Goal: Task Accomplishment & Management: Manage account settings

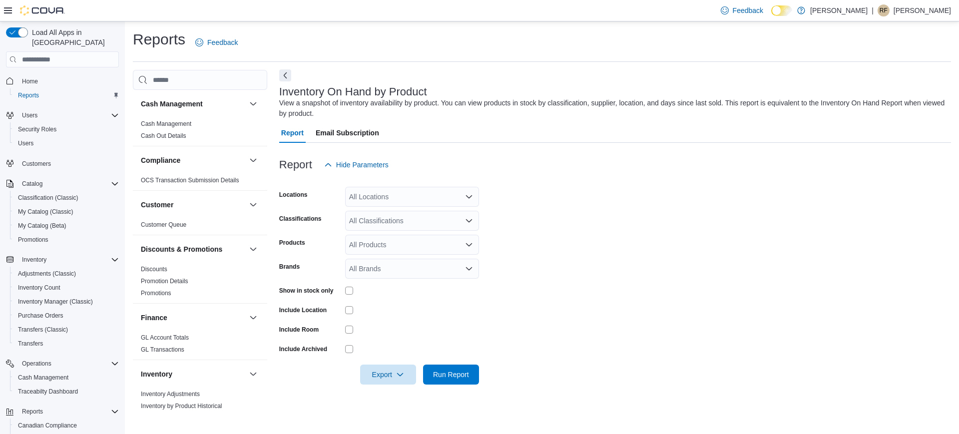
click at [287, 74] on button "Next" at bounding box center [285, 75] width 12 height 12
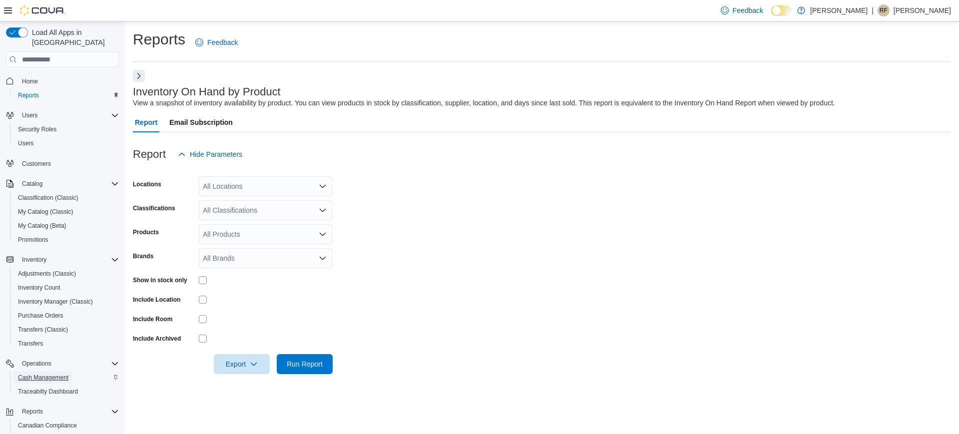
click at [54, 373] on span "Cash Management" at bounding box center [43, 377] width 50 height 8
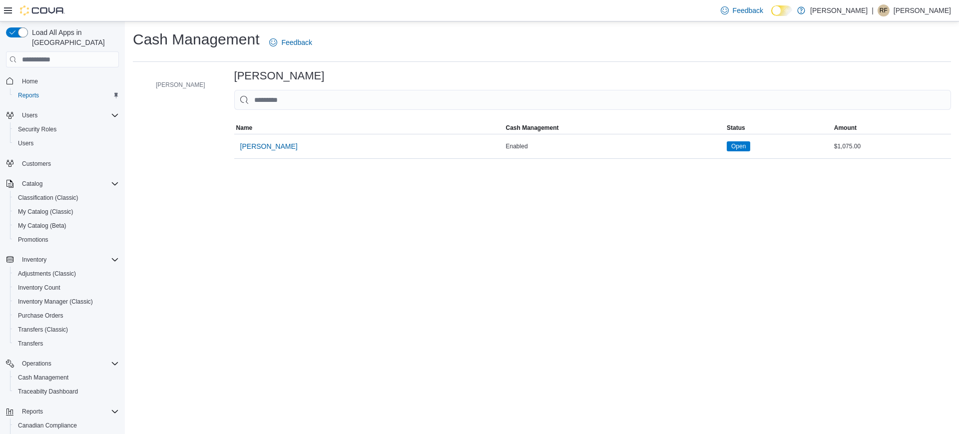
click at [910, 8] on p "[PERSON_NAME]" at bounding box center [921, 10] width 57 height 12
click at [892, 92] on span "Sign Out" at bounding box center [886, 97] width 27 height 10
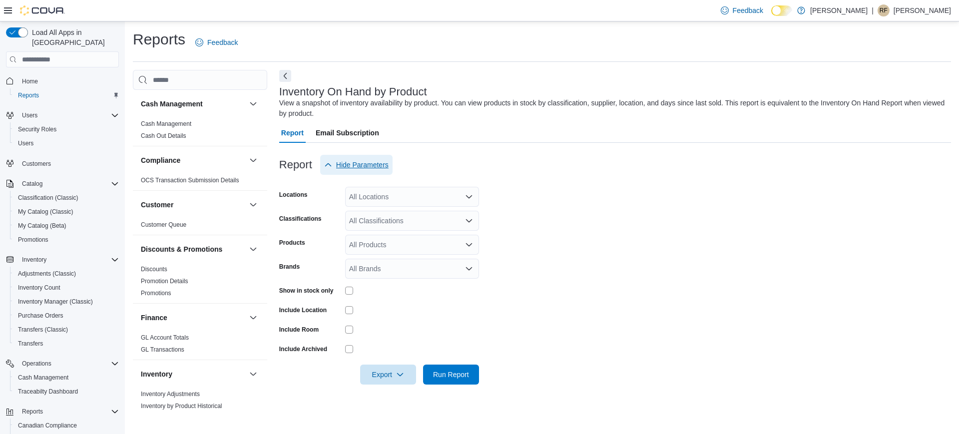
click at [365, 167] on span "Hide Parameters" at bounding box center [362, 165] width 52 height 10
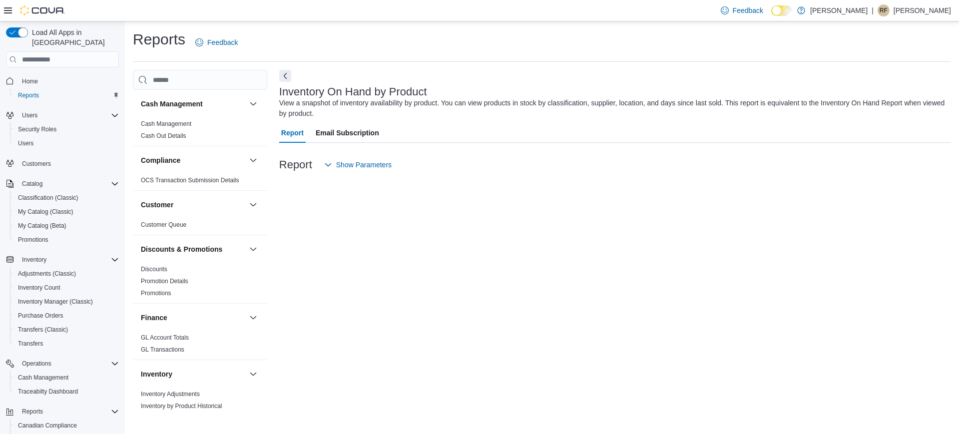
click at [340, 131] on span "Email Subscription" at bounding box center [347, 133] width 63 height 20
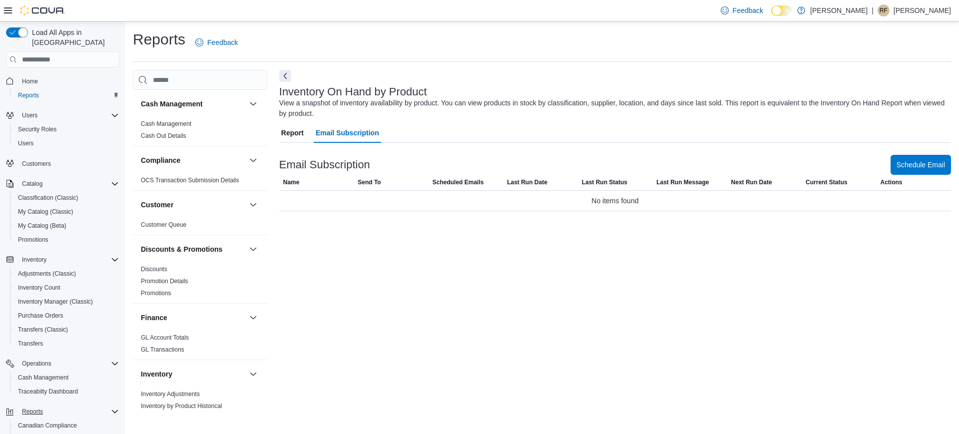
click at [116, 407] on icon "Complex example" at bounding box center [115, 411] width 8 height 8
click at [119, 397] on div "Load All Apps in New Hub Home Reports Users Security Roles Users Customers Cata…" at bounding box center [62, 241] width 121 height 436
click at [116, 407] on icon "Complex example" at bounding box center [115, 411] width 8 height 8
click at [113, 362] on icon "Complex example" at bounding box center [115, 363] width 6 height 3
click at [111, 256] on icon "Complex example" at bounding box center [115, 260] width 8 height 8
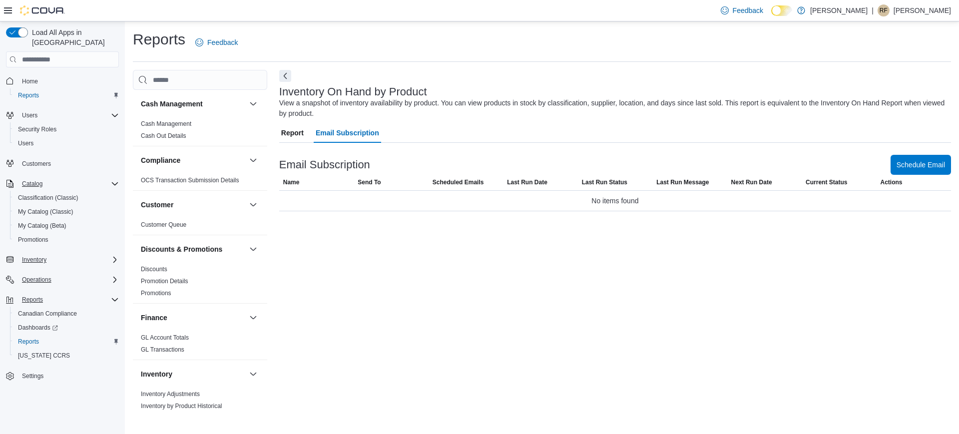
click at [109, 178] on div "Catalog" at bounding box center [68, 184] width 101 height 12
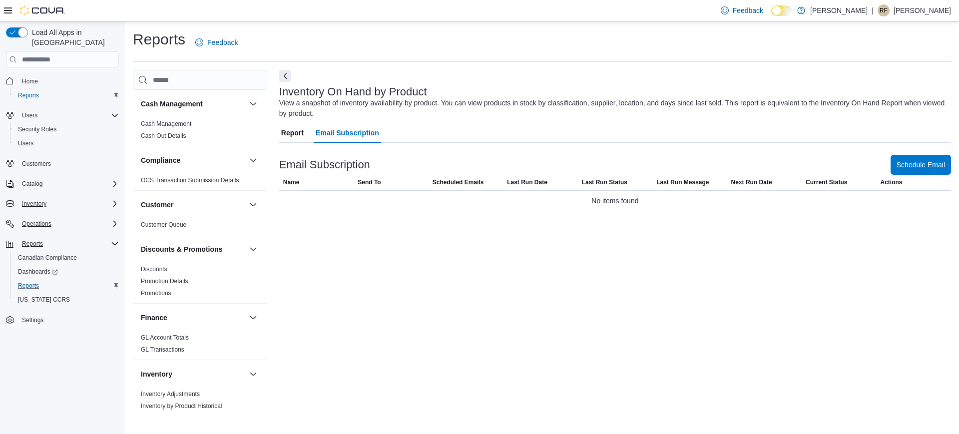
click at [44, 280] on div "Reports" at bounding box center [66, 286] width 105 height 12
click at [31, 282] on span "Reports" at bounding box center [28, 286] width 21 height 8
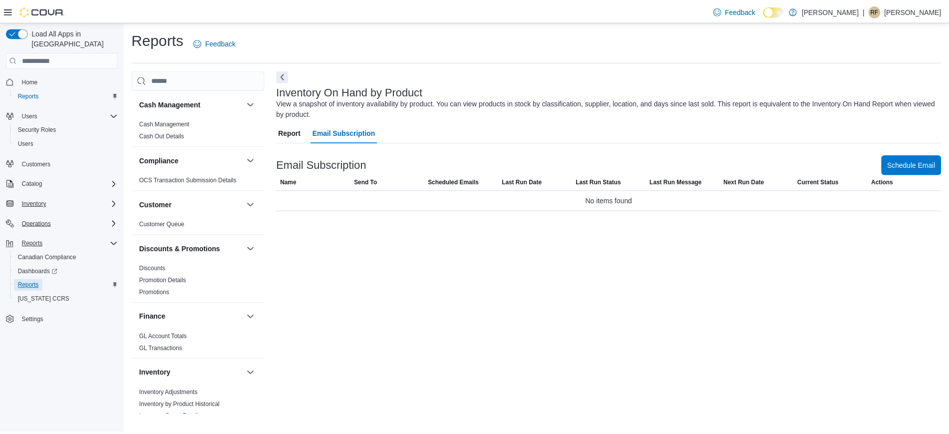
scroll to position [561, 0]
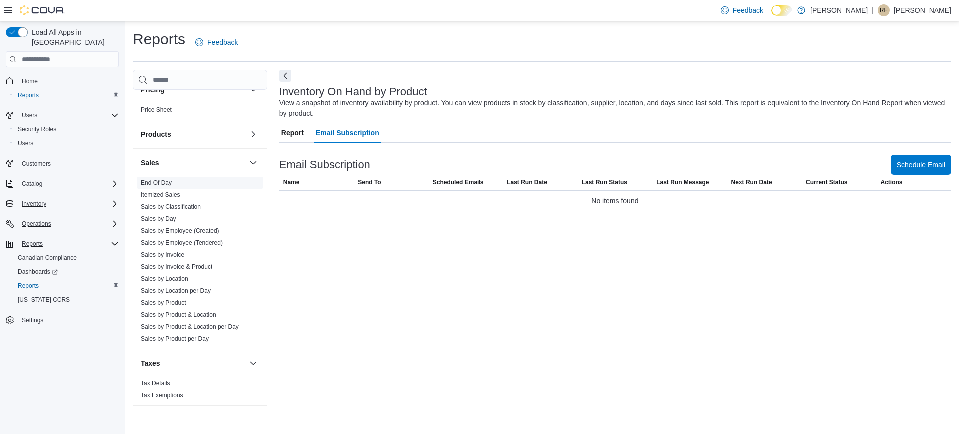
click at [176, 178] on span "End Of Day" at bounding box center [200, 183] width 126 height 12
click at [167, 183] on link "End Of Day" at bounding box center [156, 182] width 31 height 7
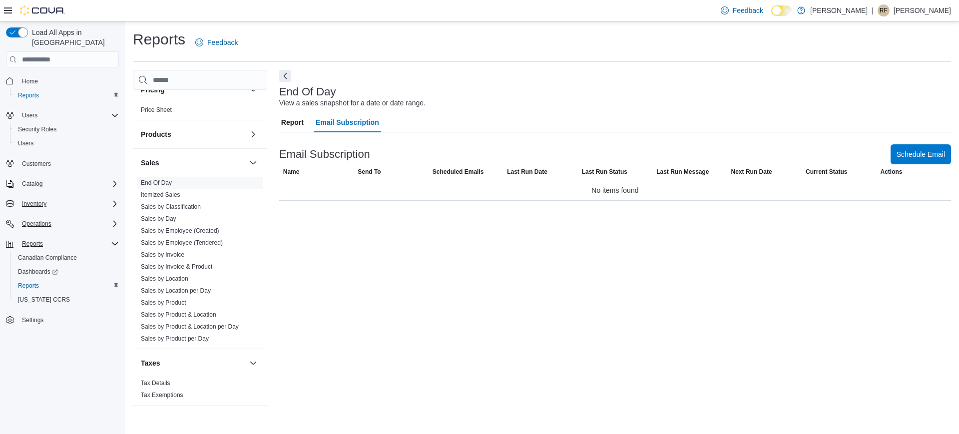
click at [289, 112] on span "Report" at bounding box center [292, 122] width 22 height 20
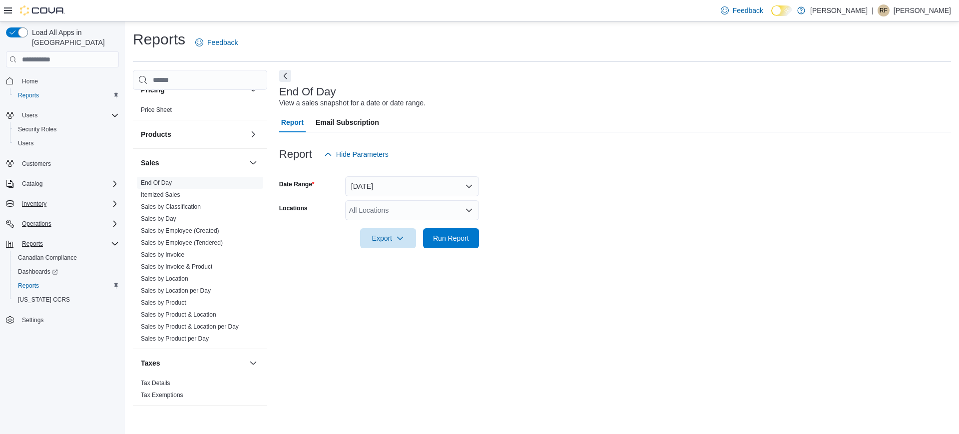
click at [376, 225] on div at bounding box center [615, 224] width 672 height 8
click at [443, 238] on span "Run Report" at bounding box center [451, 238] width 36 height 10
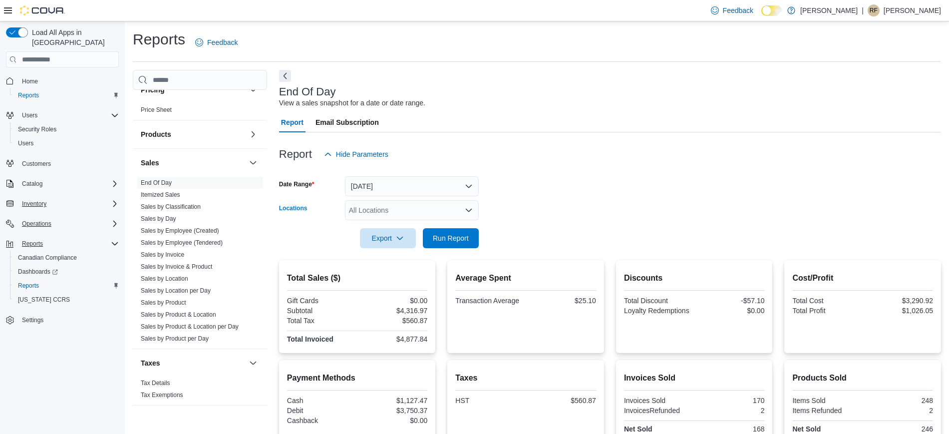
click at [381, 211] on div "All Locations" at bounding box center [412, 210] width 134 height 20
click at [420, 243] on span "[PERSON_NAME]" at bounding box center [394, 242] width 57 height 10
click at [450, 237] on span "Run Report" at bounding box center [451, 238] width 36 height 10
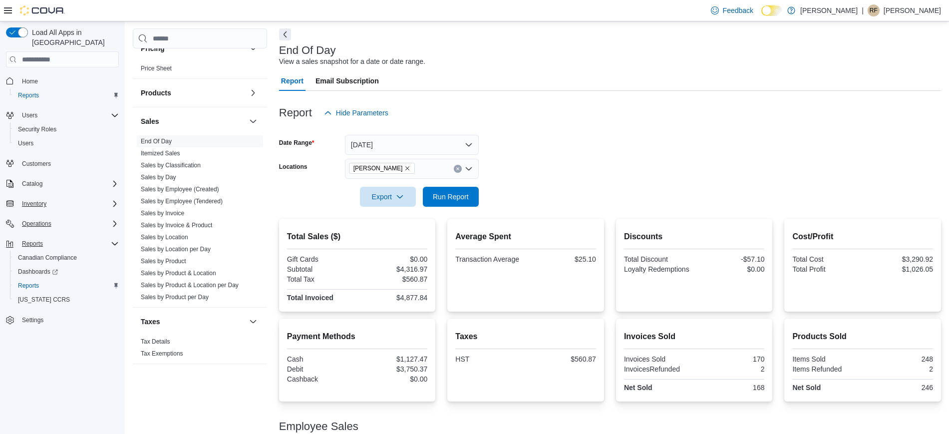
scroll to position [50, 0]
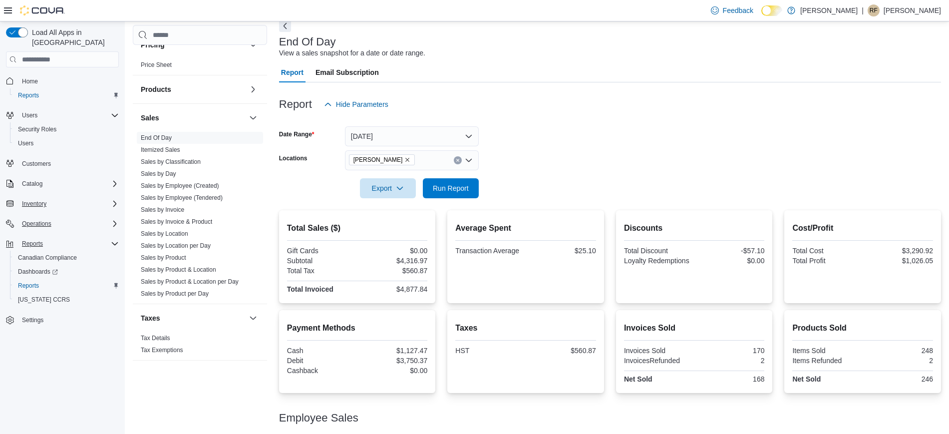
click at [113, 240] on icon "Complex example" at bounding box center [115, 244] width 8 height 8
click at [47, 220] on span "Operations" at bounding box center [36, 224] width 29 height 8
click at [45, 234] on span "Cash Management" at bounding box center [43, 238] width 50 height 8
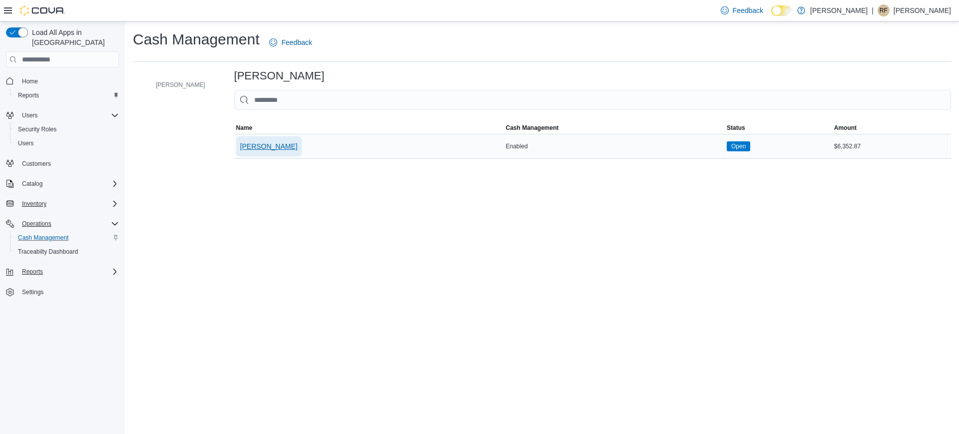
click at [277, 143] on span "[PERSON_NAME]" at bounding box center [268, 146] width 57 height 10
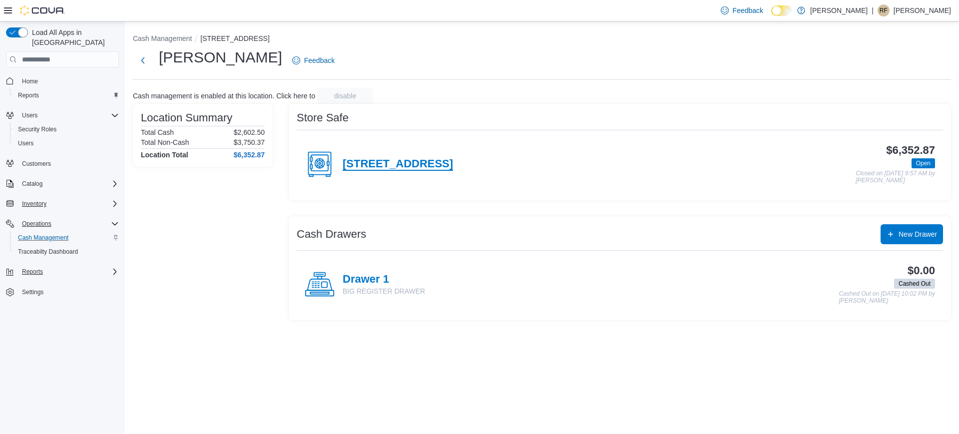
click at [453, 160] on h4 "2807 Lake Shore Blvd W., Etobicoke, ON M8V 2X8" at bounding box center [398, 164] width 110 height 13
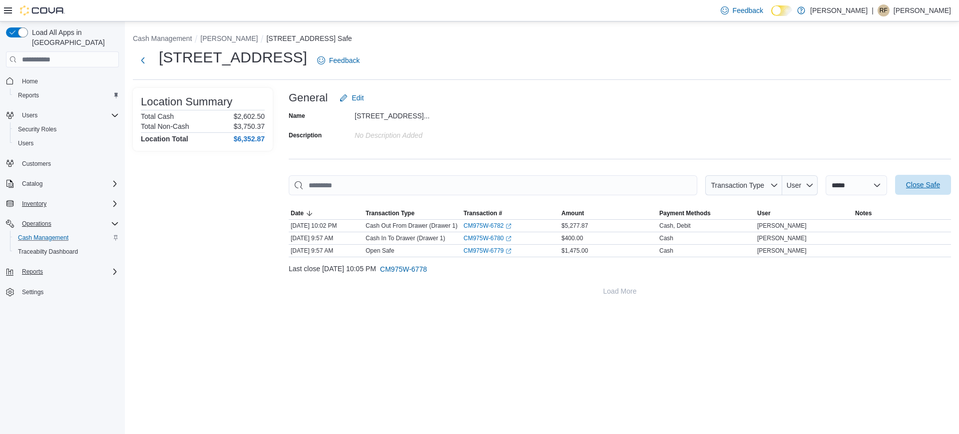
click at [918, 189] on span "Close Safe" at bounding box center [923, 185] width 34 height 10
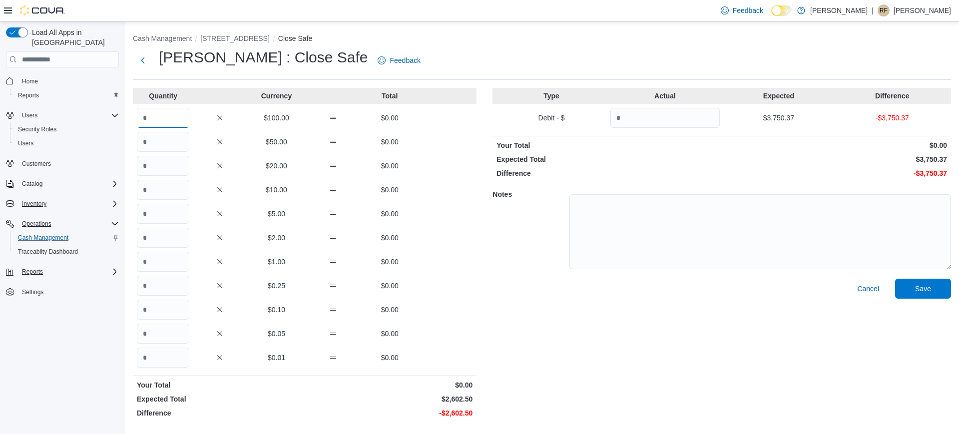
click at [165, 116] on input "Quantity" at bounding box center [163, 118] width 52 height 20
type input "**"
click at [178, 239] on input "Quantity" at bounding box center [163, 238] width 52 height 20
type input "*"
click at [172, 283] on input "Quantity" at bounding box center [163, 286] width 52 height 20
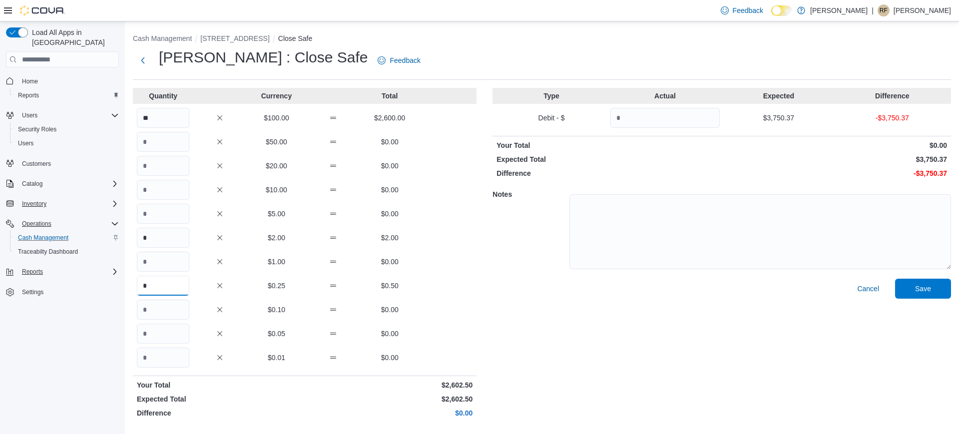
type input "*"
click at [615, 117] on input "Quantity" at bounding box center [664, 118] width 109 height 20
type input "*******"
click at [930, 283] on span "Save" at bounding box center [923, 288] width 44 height 20
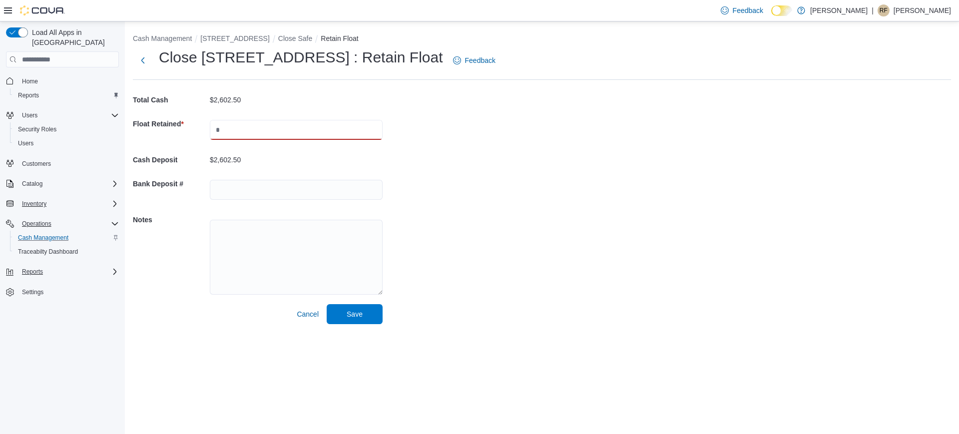
click at [353, 127] on input "text" at bounding box center [296, 130] width 173 height 20
type input "****"
click at [362, 314] on span "Save" at bounding box center [355, 314] width 16 height 10
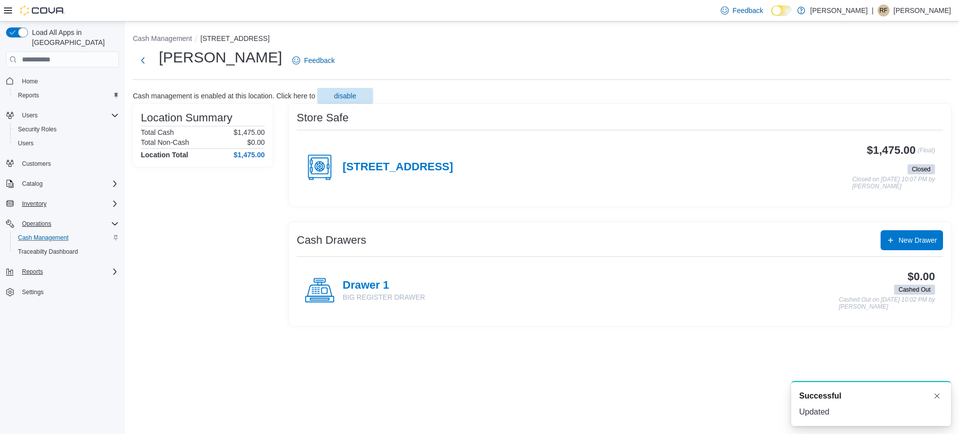
click at [942, 9] on p "[PERSON_NAME]" at bounding box center [921, 10] width 57 height 12
click at [895, 97] on span "Sign Out" at bounding box center [886, 97] width 27 height 10
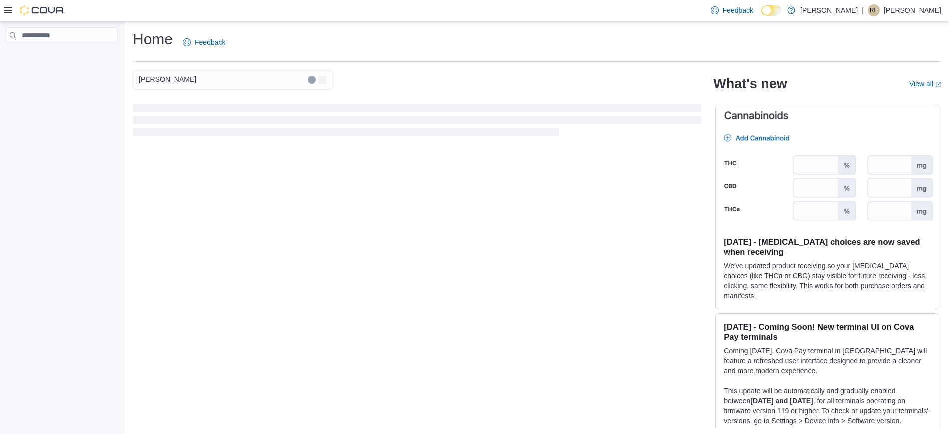
click at [926, 9] on p "[PERSON_NAME]" at bounding box center [912, 10] width 57 height 12
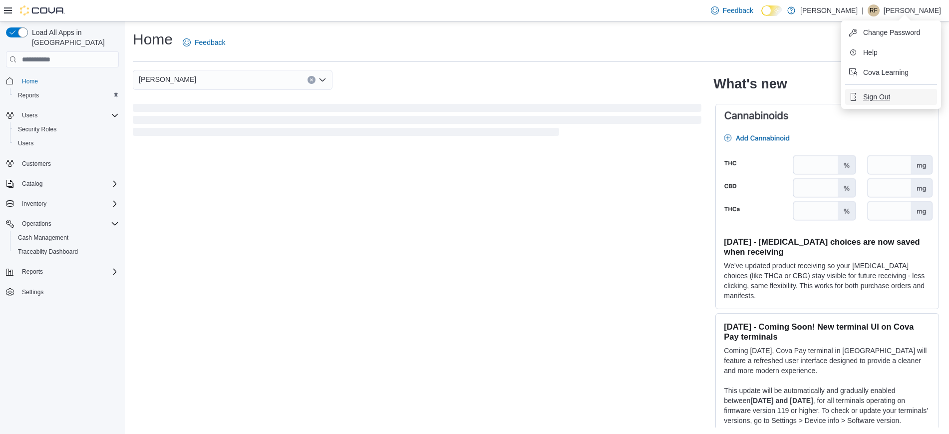
click at [874, 90] on button "Sign Out" at bounding box center [891, 97] width 92 height 16
